Goal: Task Accomplishment & Management: Manage account settings

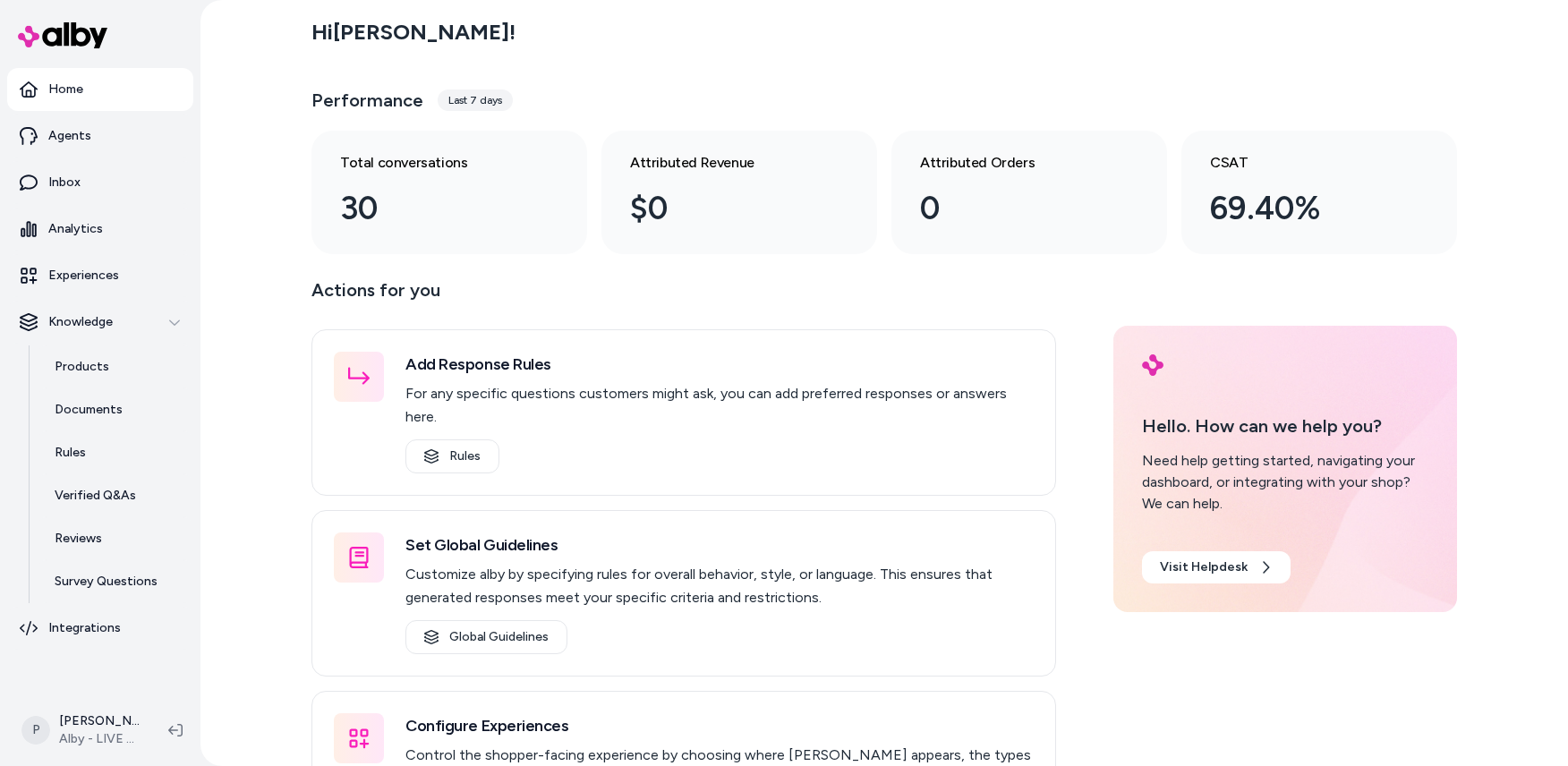
click at [262, 468] on div "Hi [PERSON_NAME] ! Performance Last 7 days Total conversations 30 Attributed Re…" at bounding box center [884, 383] width 1368 height 766
click at [105, 733] on html "Home Agents Inbox Analytics Experiences Knowledge Products Documents Rules Veri…" at bounding box center [784, 383] width 1568 height 766
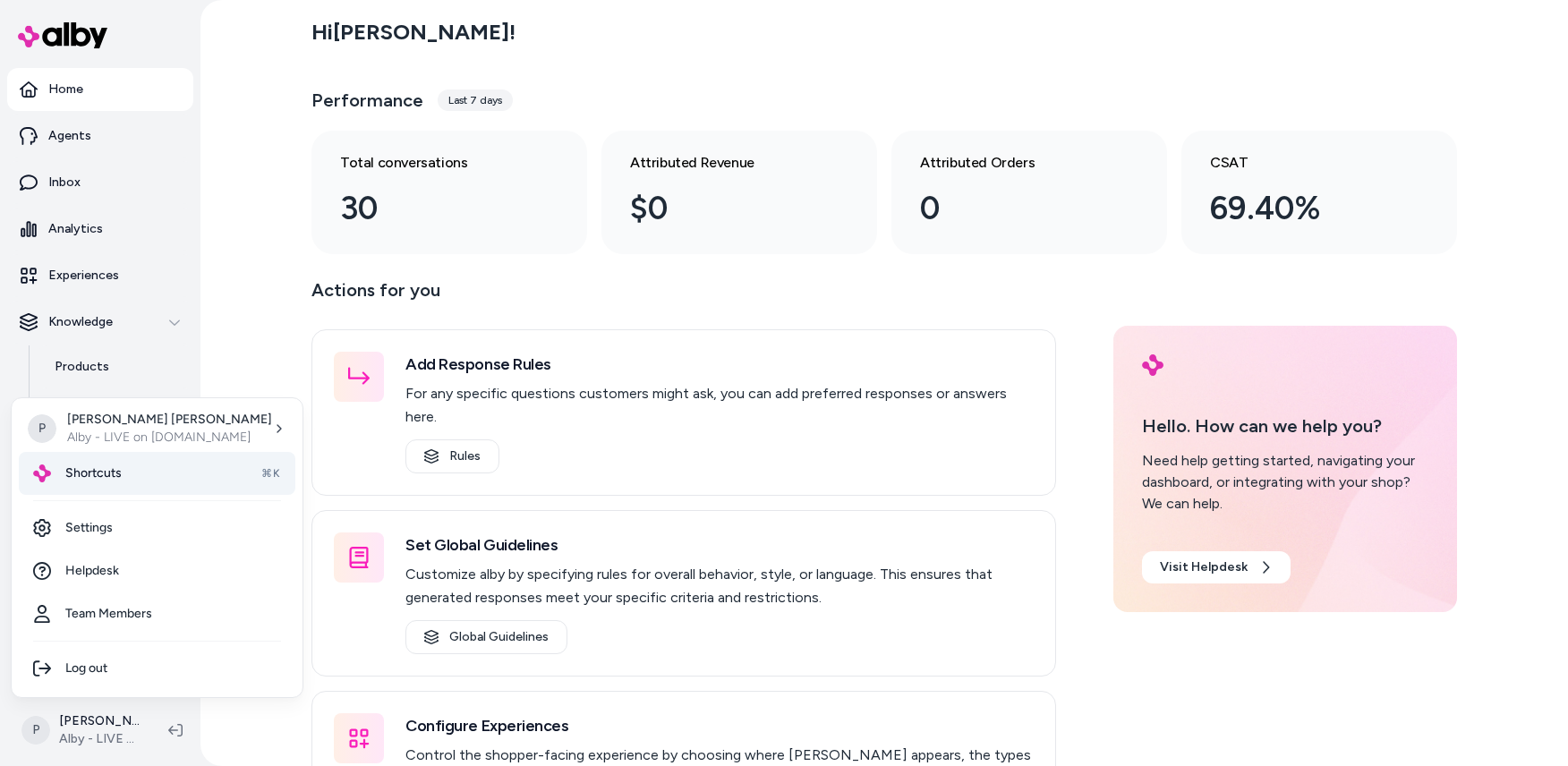
click at [124, 480] on div "Shortcuts ⌘K" at bounding box center [157, 474] width 277 height 43
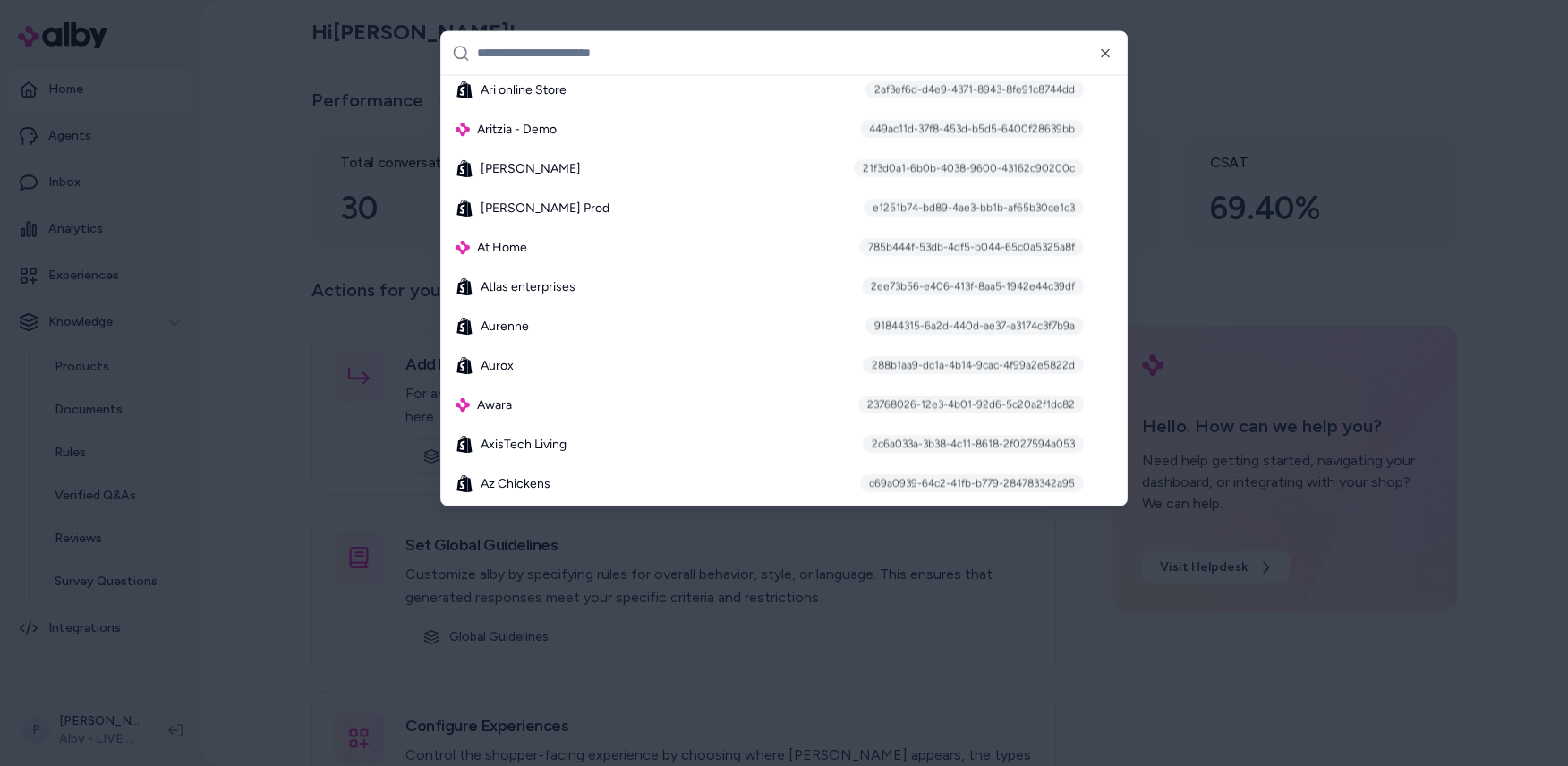
scroll to position [1423, 0]
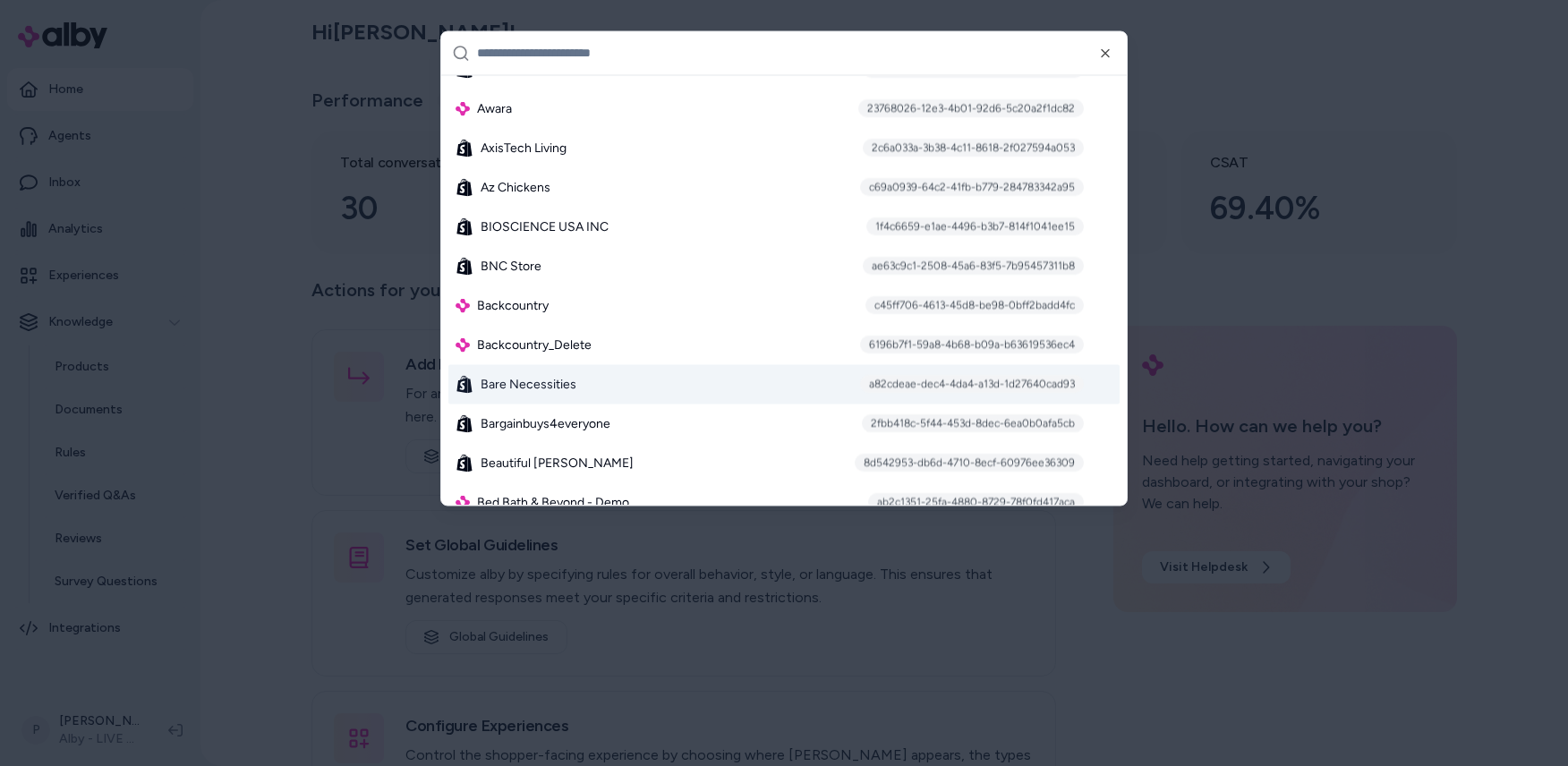
click at [625, 394] on div "Bare Necessities a82cdeae-dec4-4da4-a13d-1d27640cad93" at bounding box center [784, 384] width 672 height 39
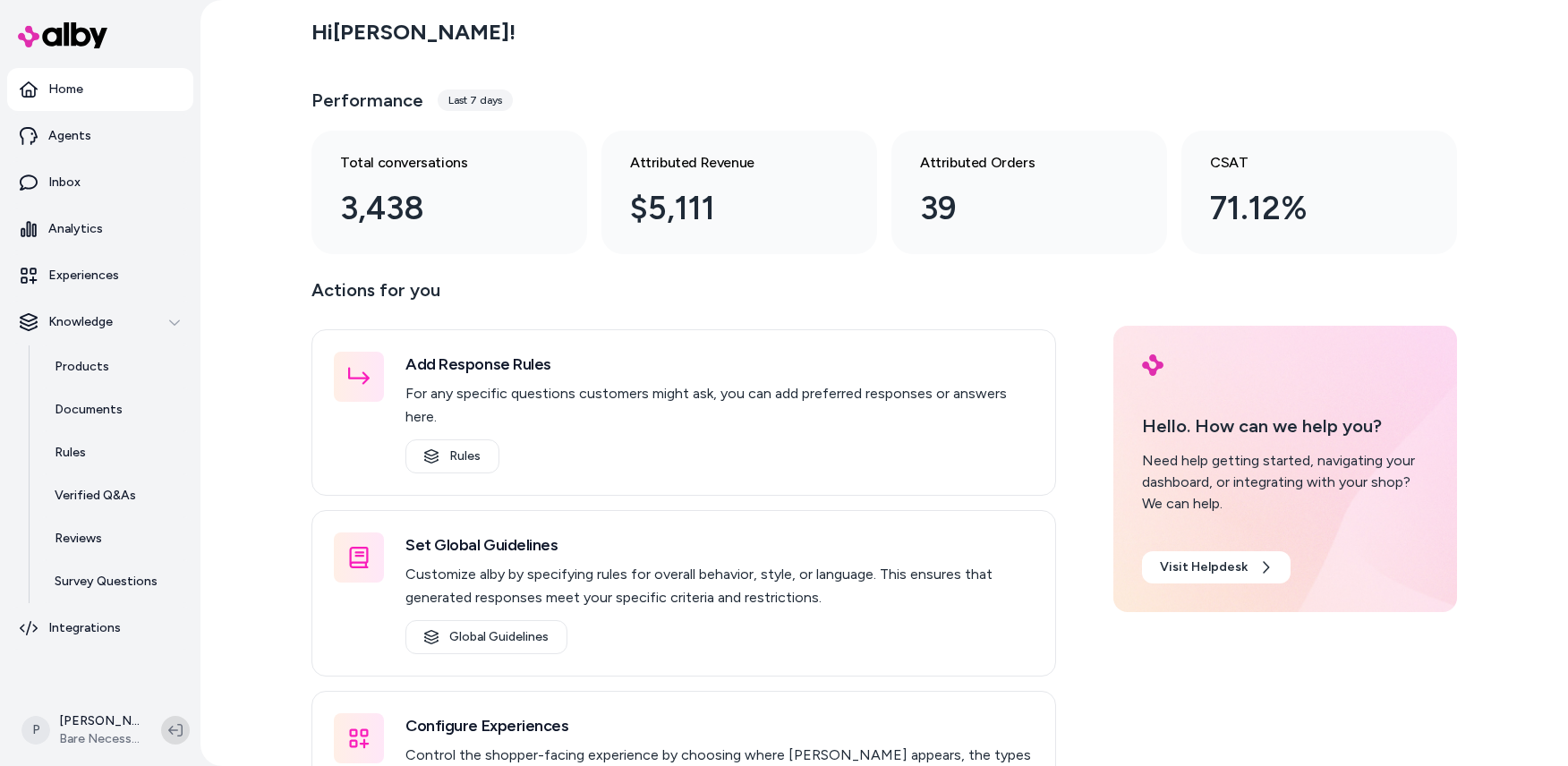
click at [169, 731] on icon at bounding box center [175, 730] width 15 height 13
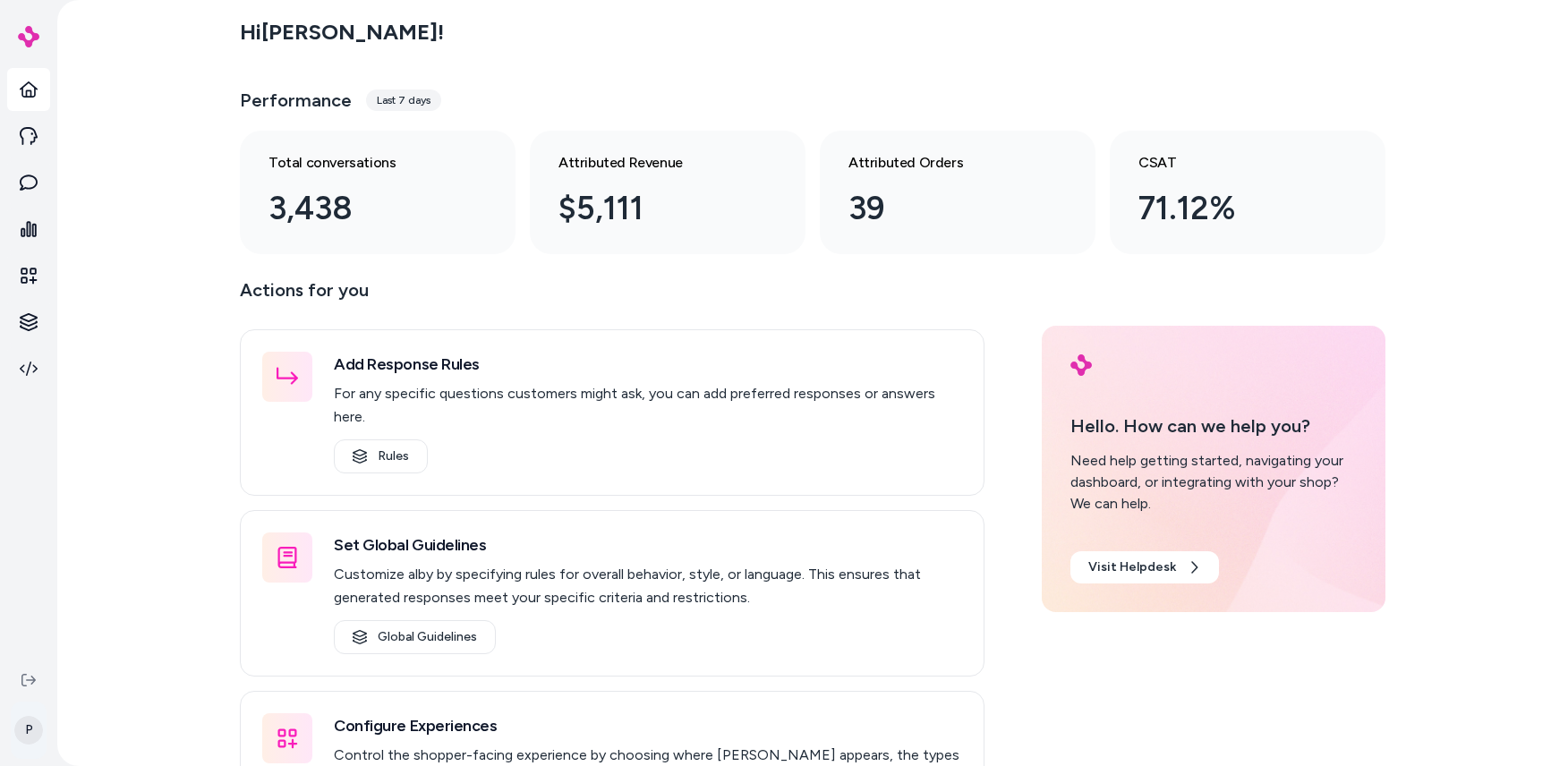
click at [29, 734] on html "P Hi Patrick ! Performance Last 7 days Total conversations 3,438 Attributed Rev…" at bounding box center [784, 383] width 1568 height 766
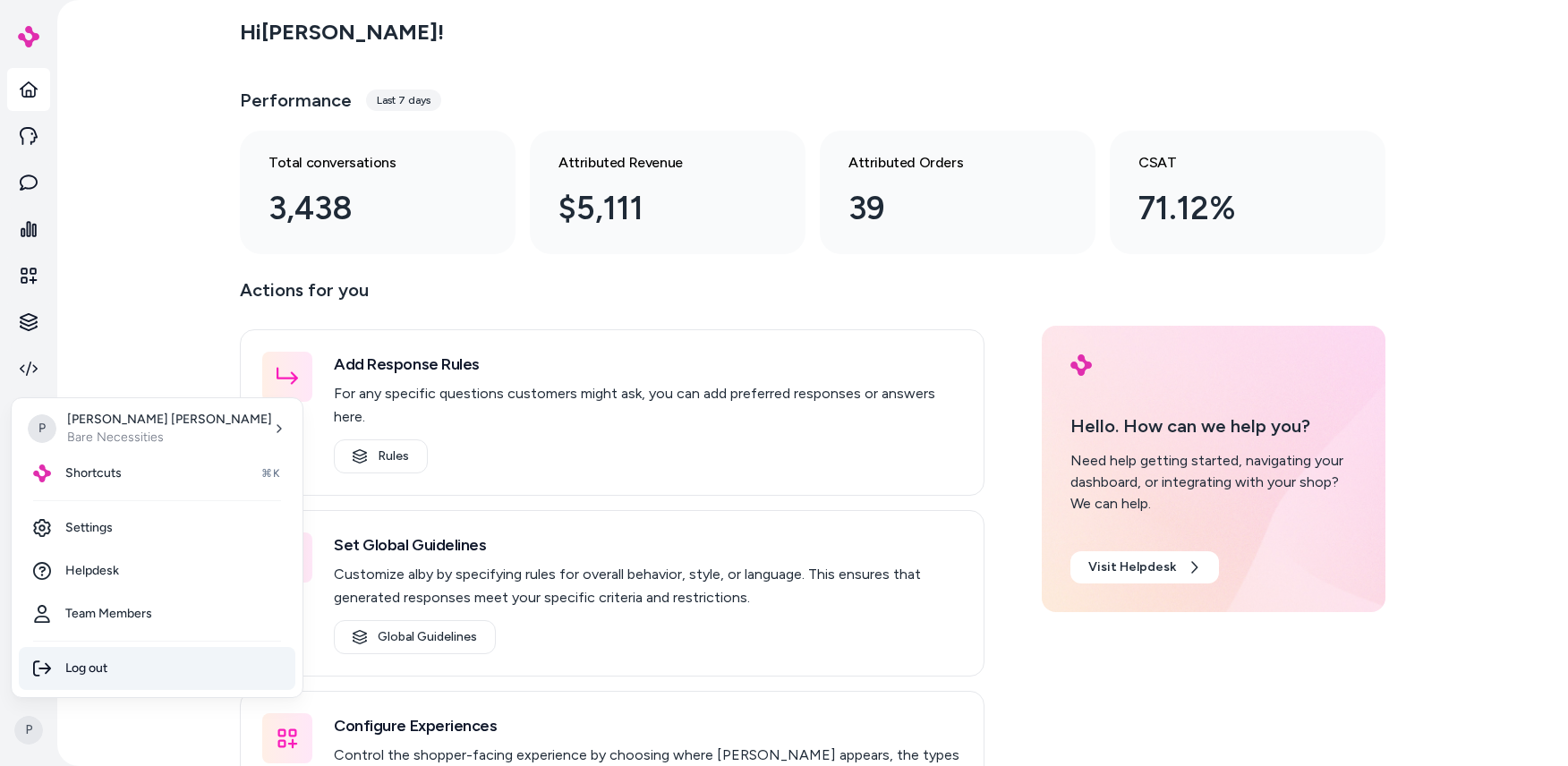
click at [98, 662] on div "Log out" at bounding box center [157, 669] width 277 height 43
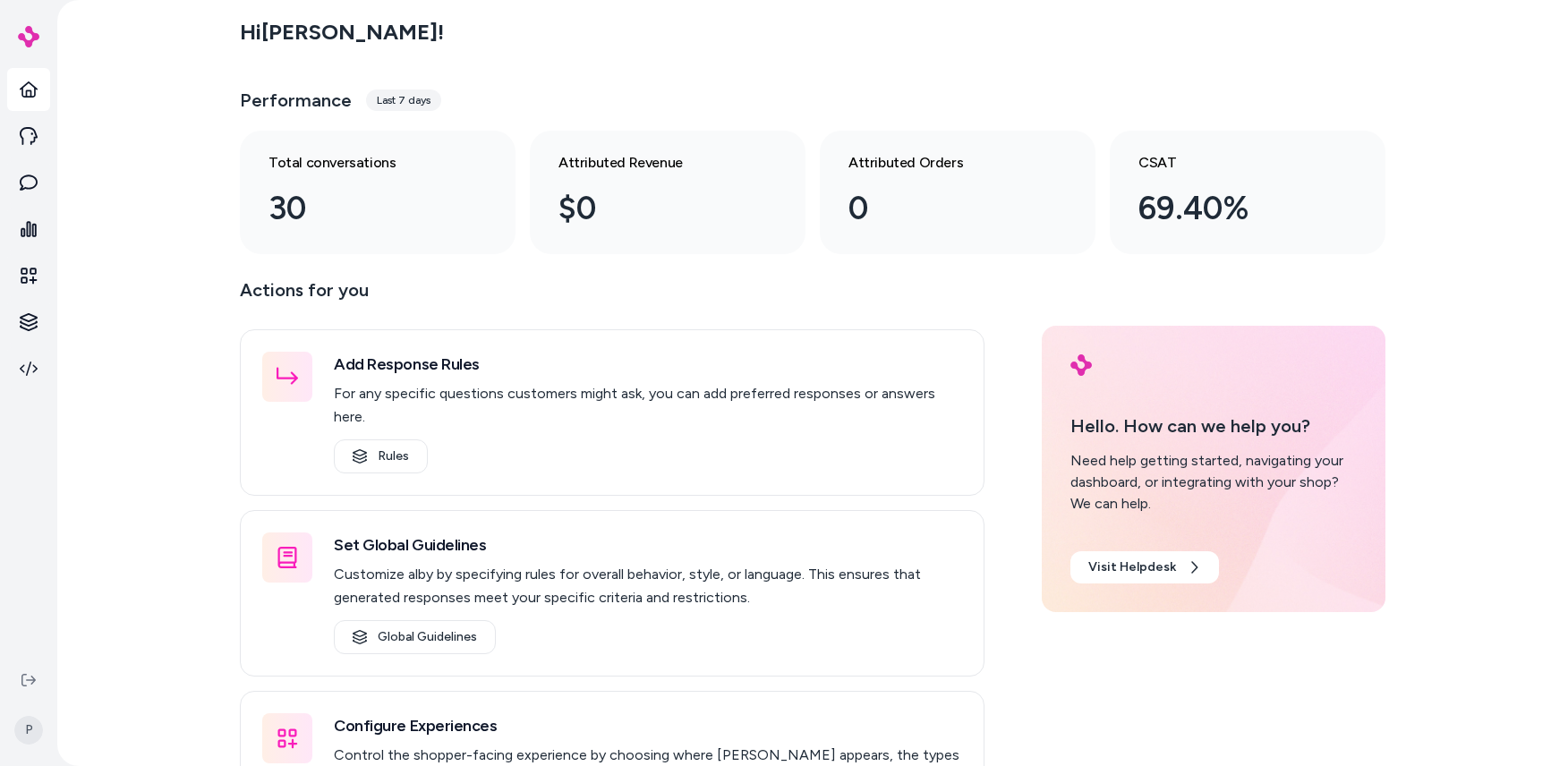
click at [138, 115] on div "Hi [PERSON_NAME] ! Performance Last 7 days Total conversations 30 Attributed Re…" at bounding box center [813, 383] width 1511 height 766
